Goal: Transaction & Acquisition: Purchase product/service

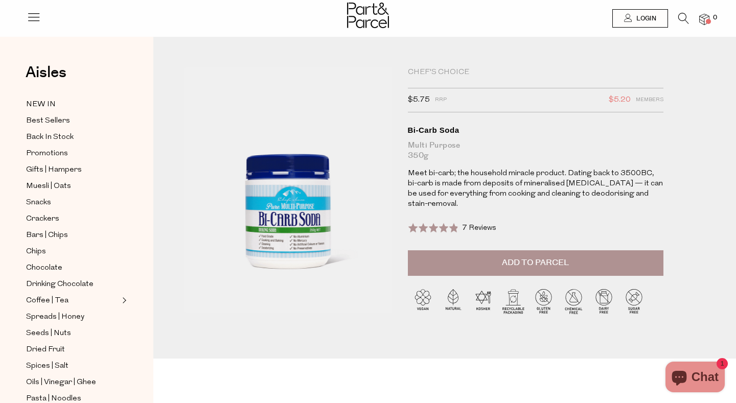
click at [517, 258] on span "Add to Parcel" at bounding box center [535, 263] width 67 height 12
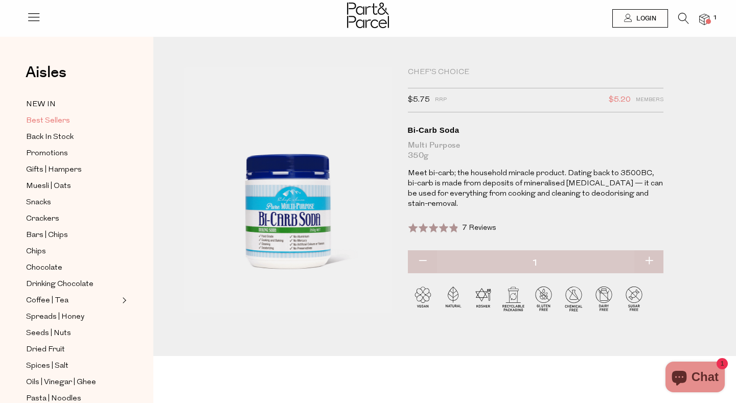
click at [51, 119] on span "Best Sellers" at bounding box center [48, 121] width 44 height 12
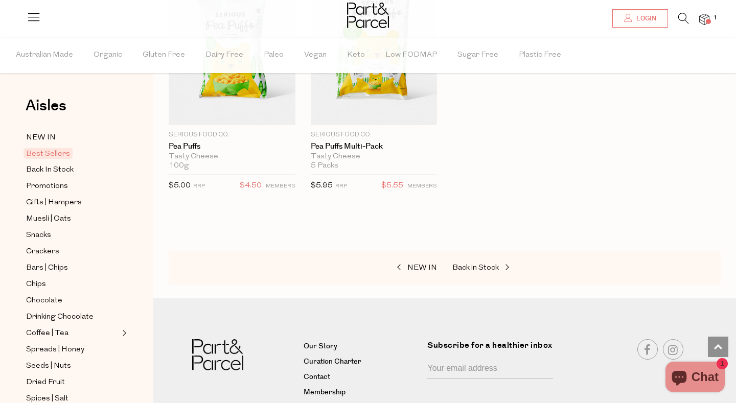
scroll to position [2611, 0]
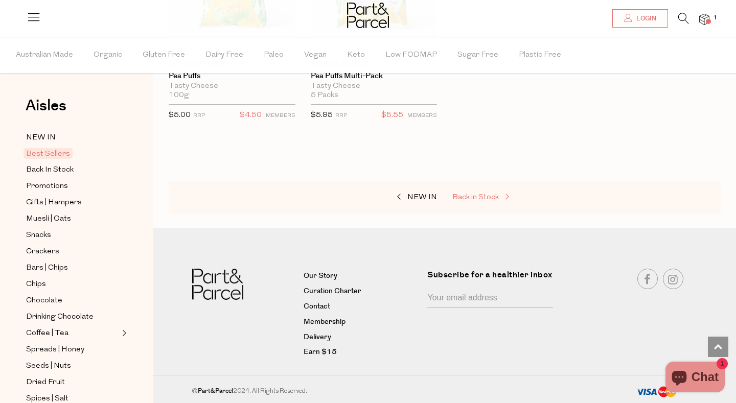
click at [489, 198] on span "Back in Stock" at bounding box center [475, 198] width 47 height 8
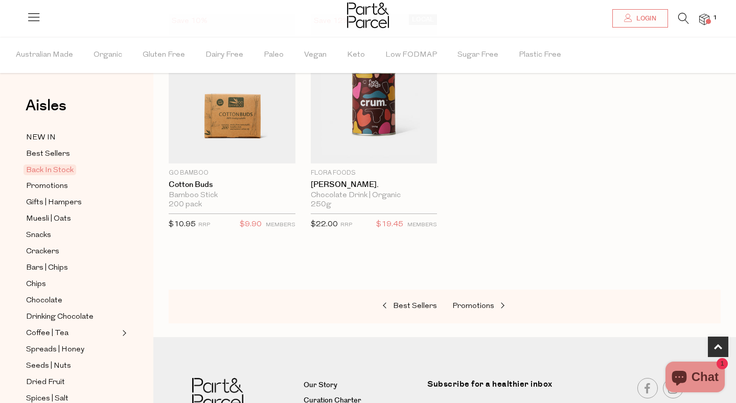
scroll to position [605, 0]
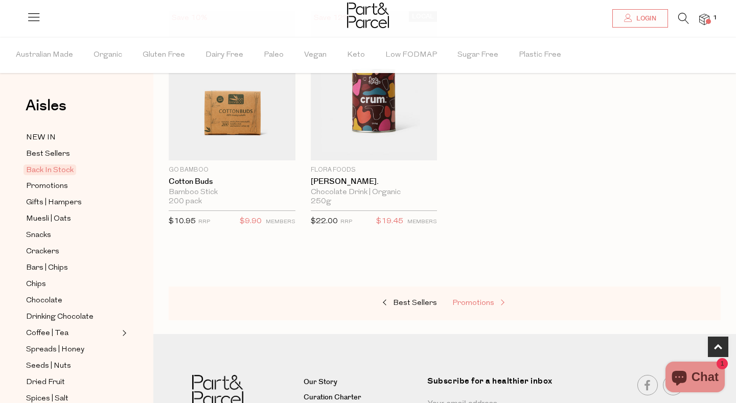
click at [475, 308] on link "Promotions" at bounding box center [503, 303] width 102 height 13
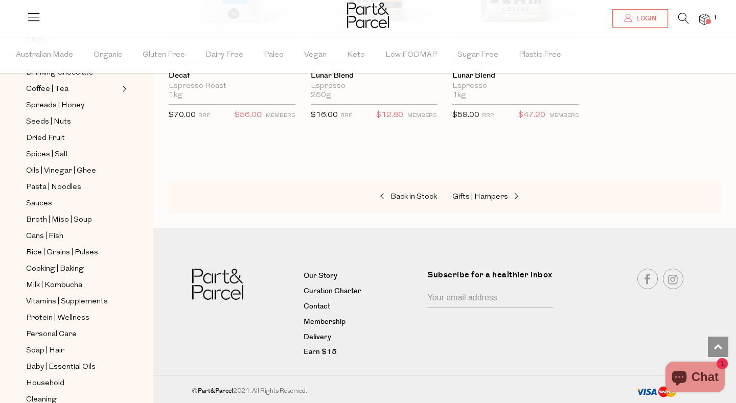
scroll to position [234, 0]
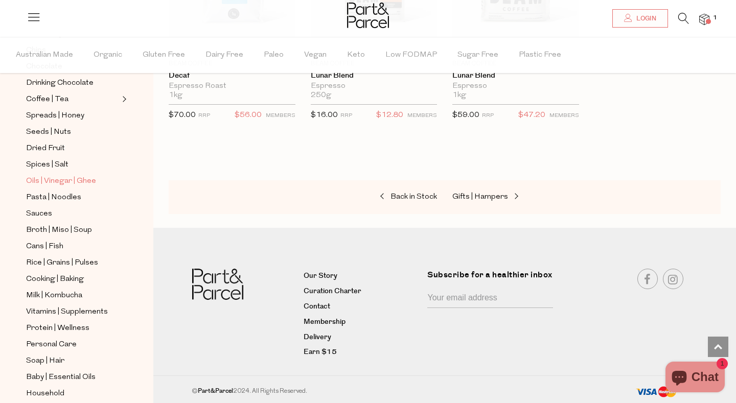
click at [61, 180] on span "Oils | Vinegar | Ghee" at bounding box center [61, 181] width 70 height 12
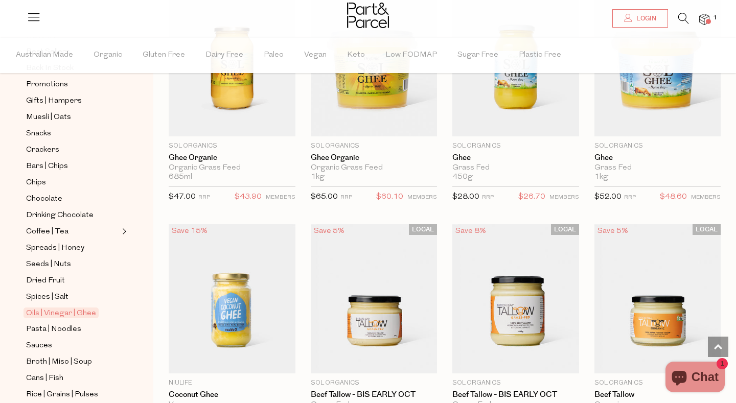
scroll to position [1295, 0]
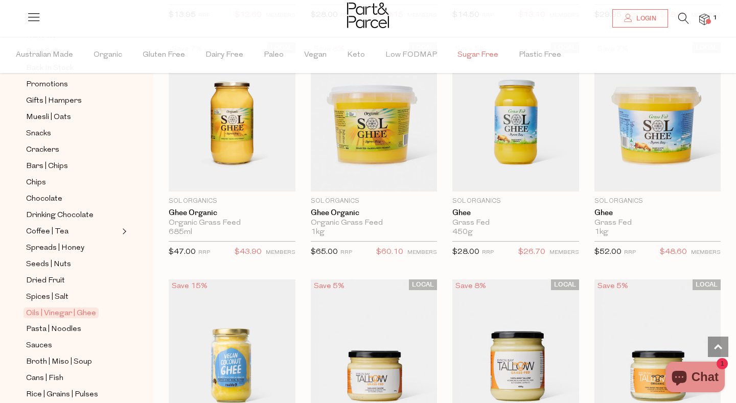
click at [471, 54] on span "Sugar Free" at bounding box center [478, 55] width 41 height 36
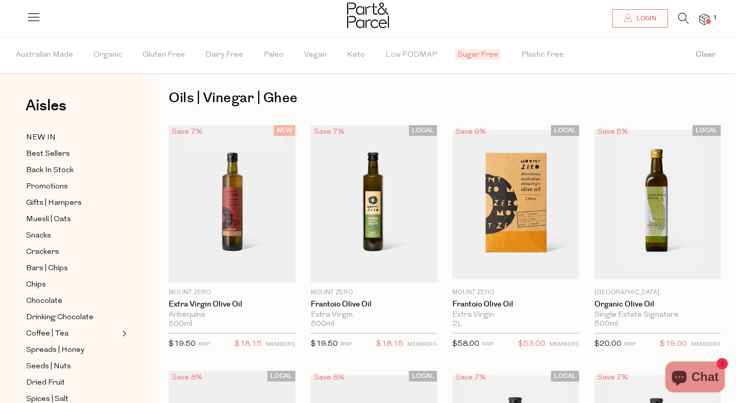
scroll to position [7, 0]
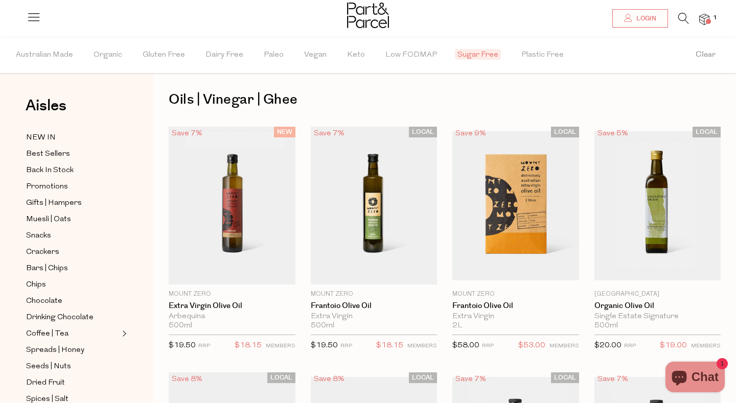
click at [471, 54] on span "Sugar Free" at bounding box center [478, 54] width 46 height 11
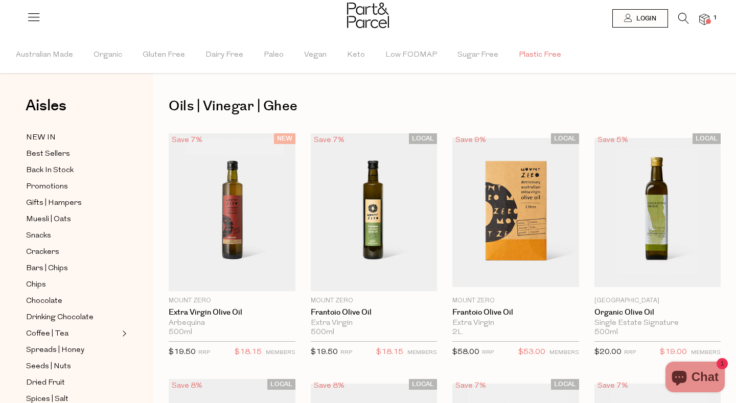
click at [530, 52] on span "Plastic Free" at bounding box center [540, 55] width 42 height 36
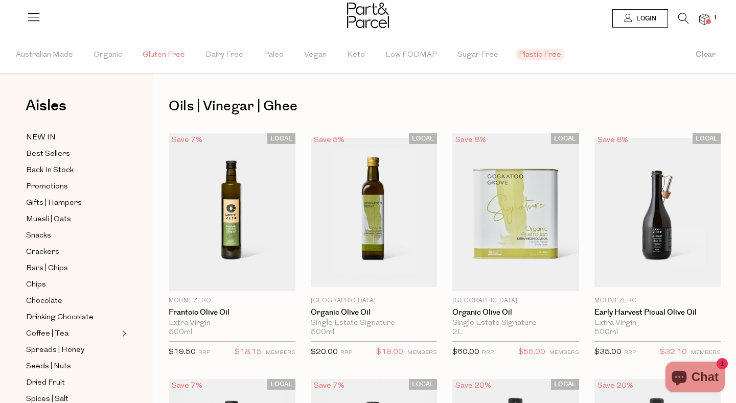
click at [168, 55] on span "Gluten Free" at bounding box center [164, 55] width 42 height 36
click at [364, 24] on img at bounding box center [368, 16] width 42 height 26
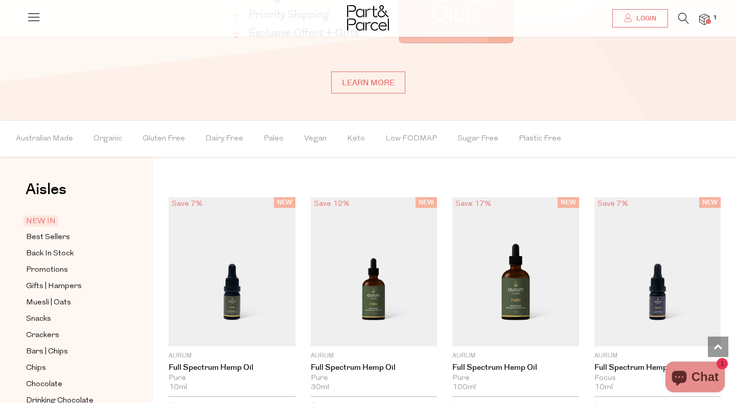
scroll to position [723, 0]
click at [458, 138] on span "Sugar Free" at bounding box center [478, 140] width 41 height 36
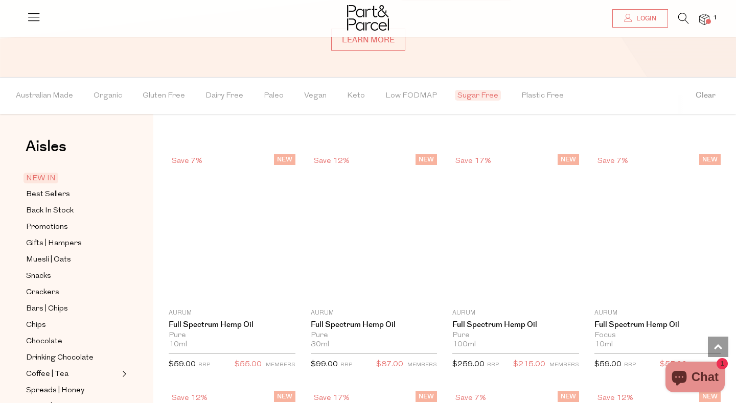
scroll to position [781, 0]
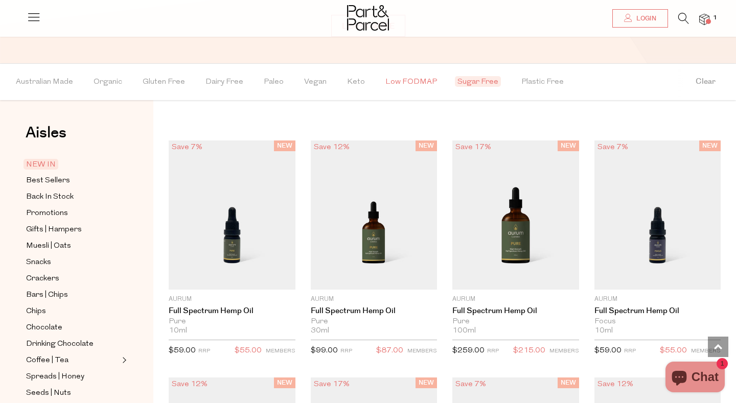
click at [413, 86] on span "Low FODMAP" at bounding box center [411, 82] width 52 height 36
click at [347, 79] on span "Keto" at bounding box center [356, 82] width 18 height 36
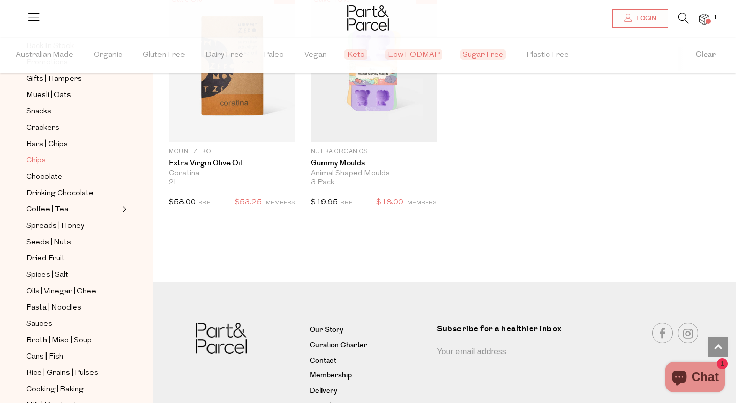
scroll to position [128, 0]
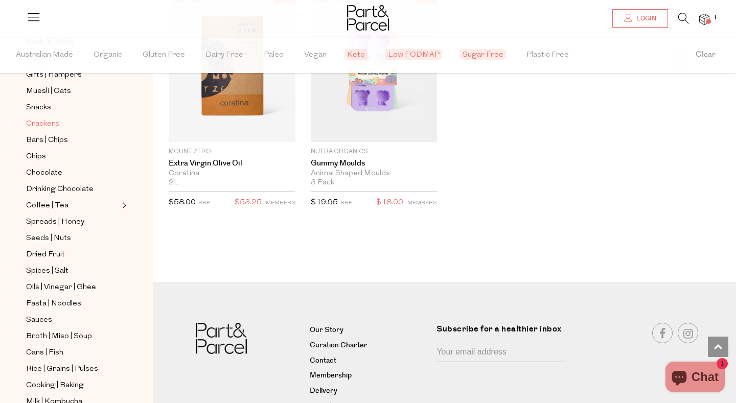
click at [32, 120] on span "Crackers" at bounding box center [42, 124] width 33 height 12
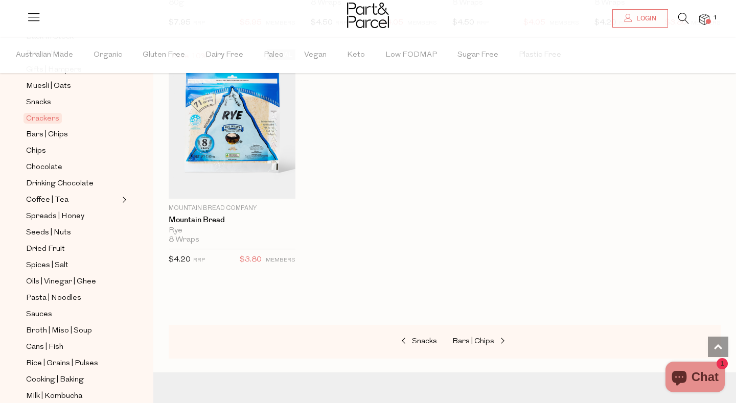
scroll to position [135, 0]
click at [55, 195] on span "Coffee | Tea" at bounding box center [47, 199] width 42 height 12
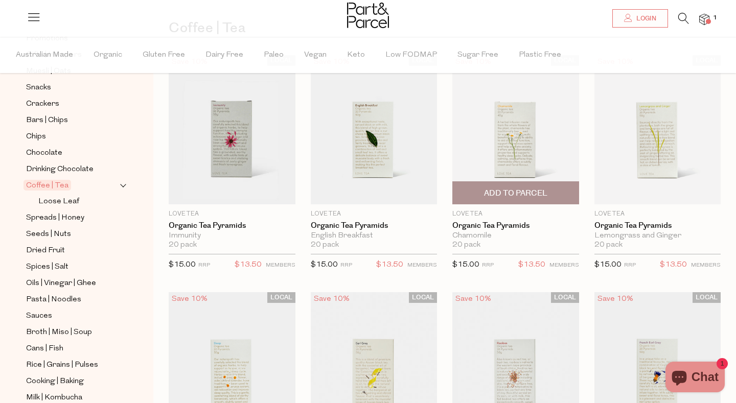
scroll to position [126, 0]
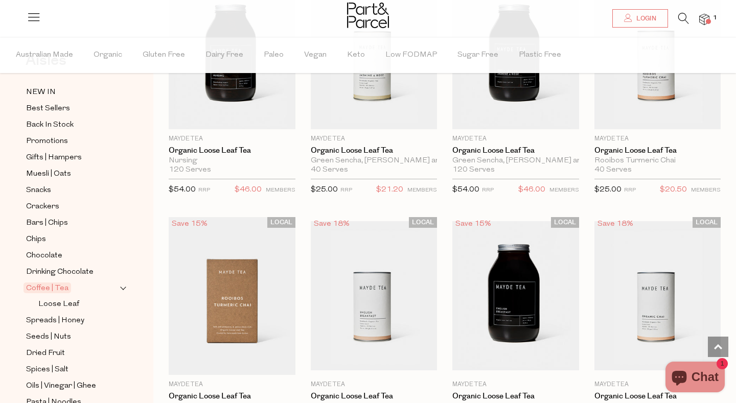
scroll to position [27, 0]
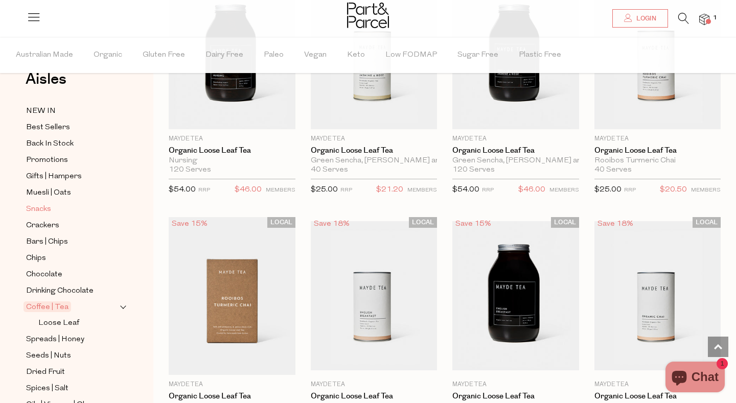
click at [34, 213] on span "Snacks" at bounding box center [38, 209] width 25 height 12
